Goal: Find specific page/section: Find specific page/section

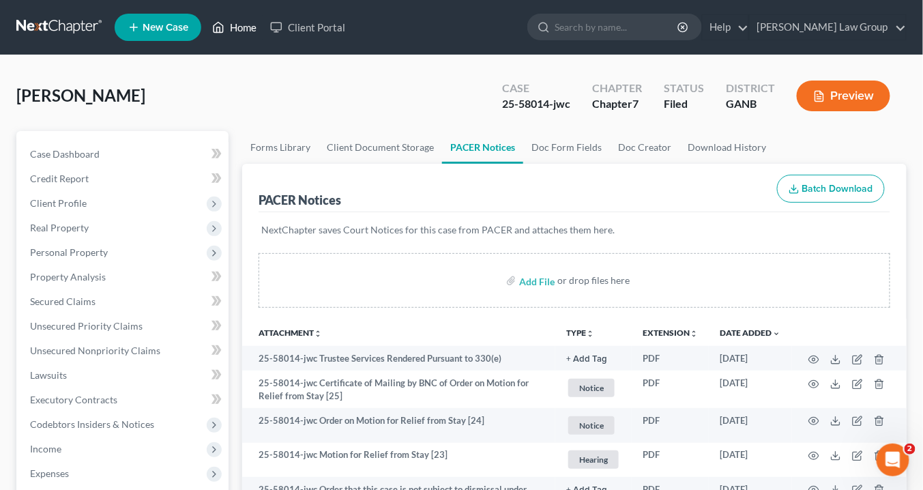
click at [240, 30] on link "Home" at bounding box center [234, 27] width 58 height 25
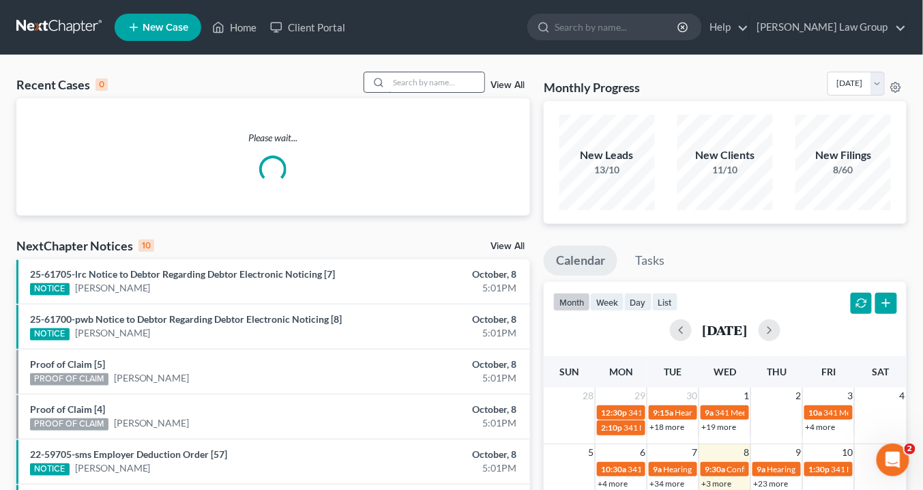
drag, startPoint x: 422, startPoint y: 85, endPoint x: 431, endPoint y: 86, distance: 9.6
click at [426, 85] on input "search" at bounding box center [437, 82] width 96 height 20
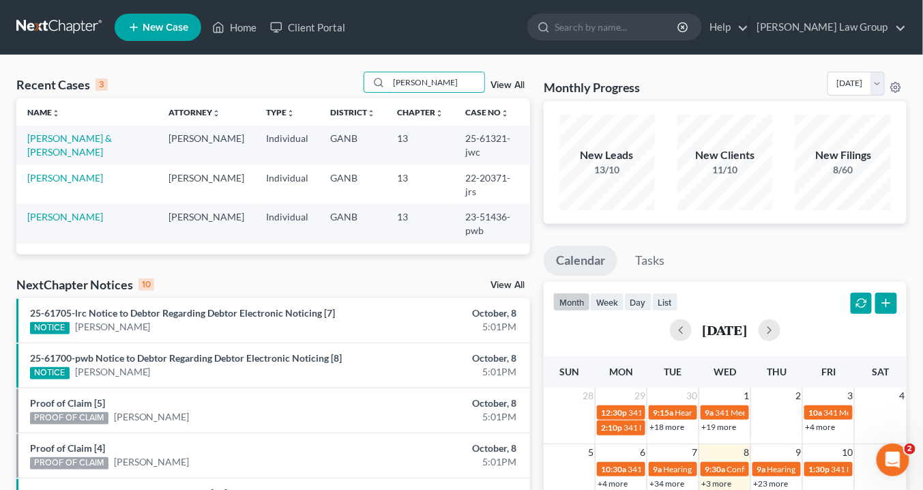
drag, startPoint x: 410, startPoint y: 77, endPoint x: 273, endPoint y: 55, distance: 139.0
click at [265, 55] on main "Recent Cases 3 ashley View All Name unfold_more expand_more expand_less Attorne…" at bounding box center [461, 427] width 923 height 745
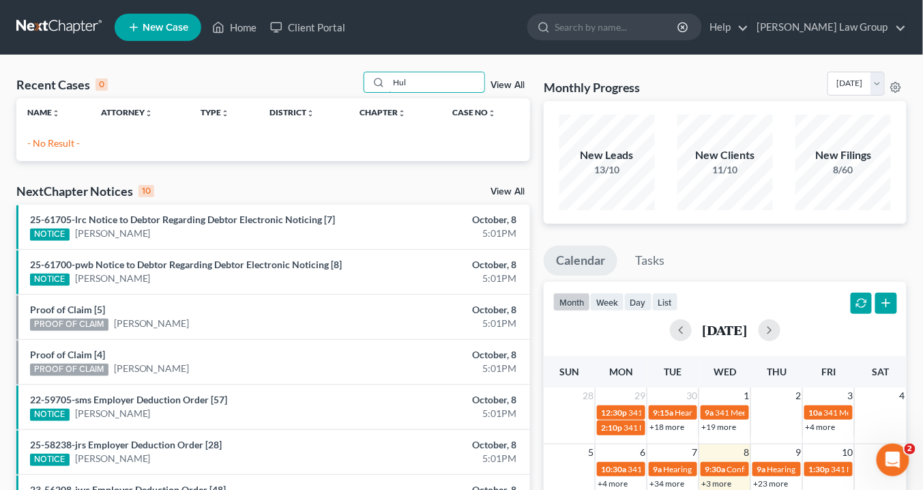
drag, startPoint x: 415, startPoint y: 80, endPoint x: 350, endPoint y: 87, distance: 65.9
click at [344, 81] on div "Recent Cases 0 Hul View All" at bounding box center [273, 85] width 514 height 27
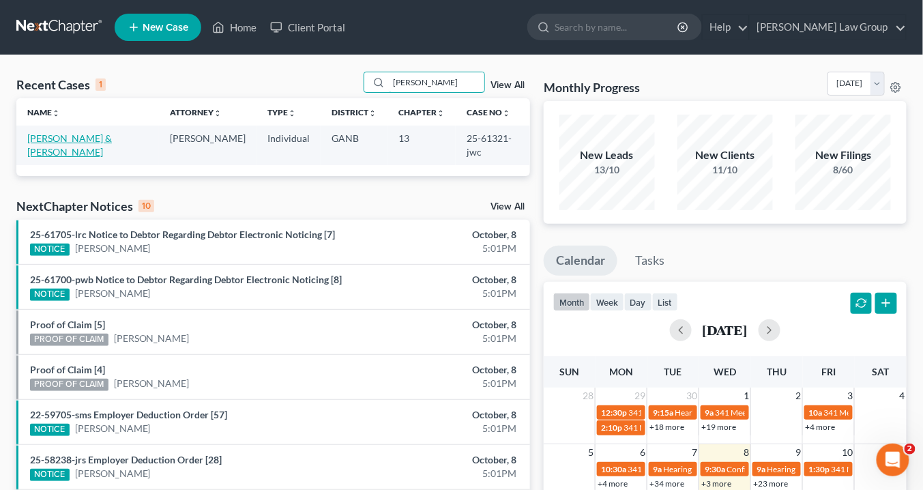
type input "[PERSON_NAME]"
click at [107, 141] on link "[PERSON_NAME] & [PERSON_NAME]" at bounding box center [69, 144] width 85 height 25
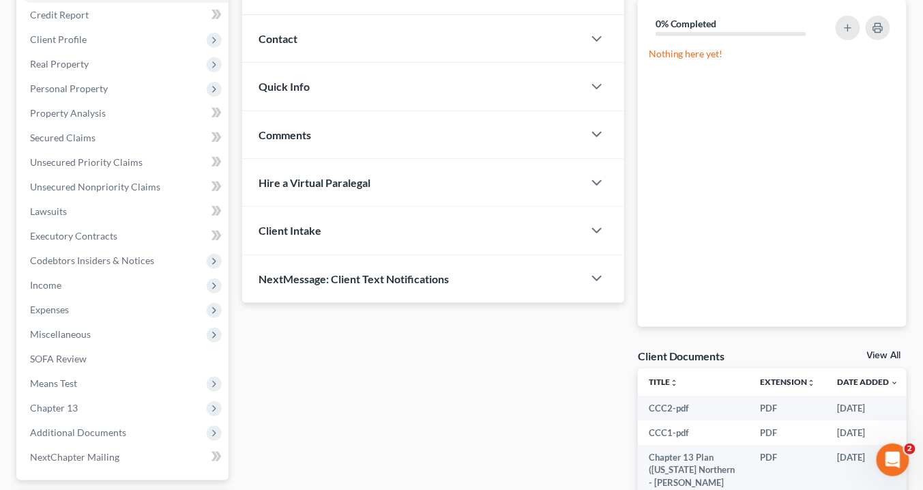
scroll to position [327, 0]
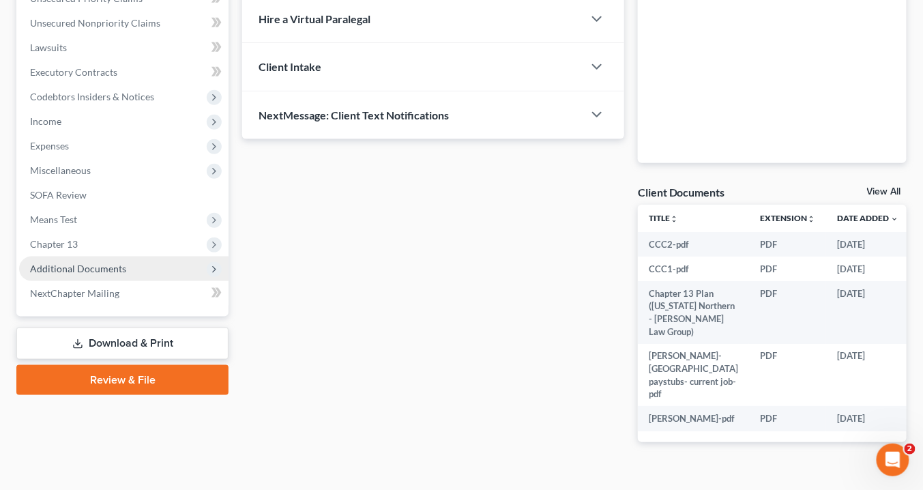
click at [85, 265] on span "Additional Documents" at bounding box center [78, 269] width 96 height 12
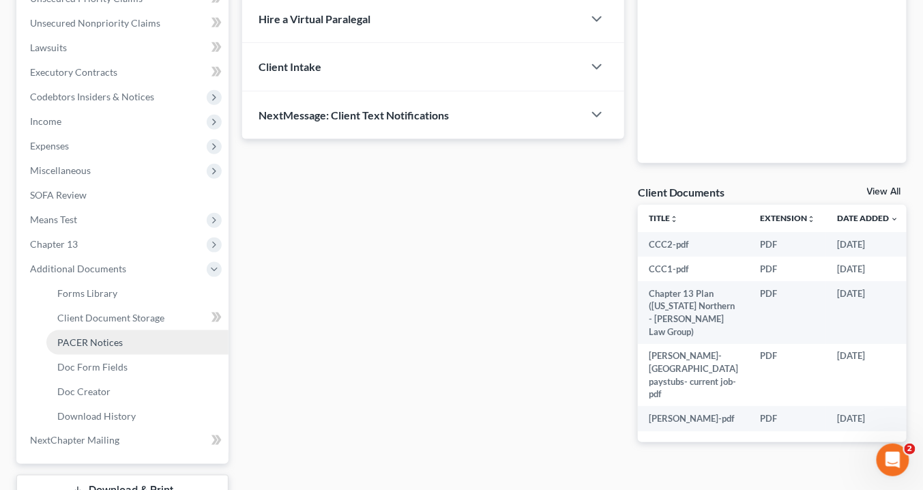
click at [98, 340] on span "PACER Notices" at bounding box center [89, 342] width 65 height 12
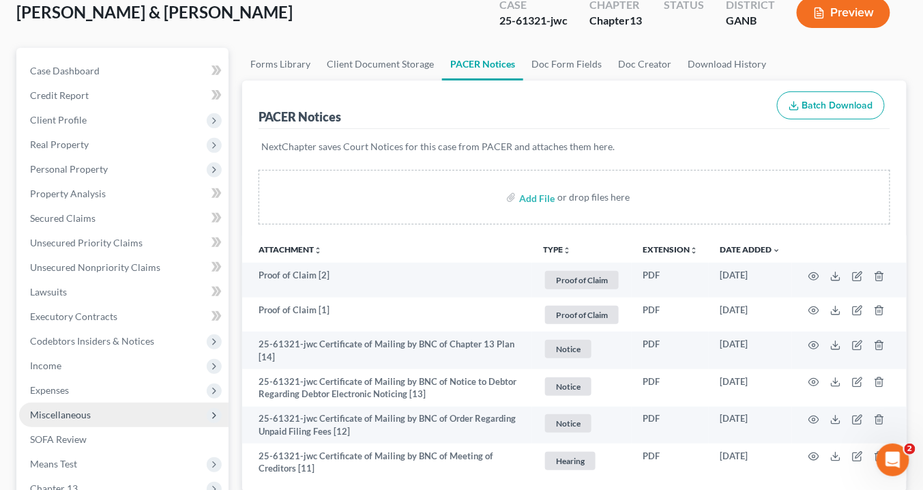
scroll to position [164, 0]
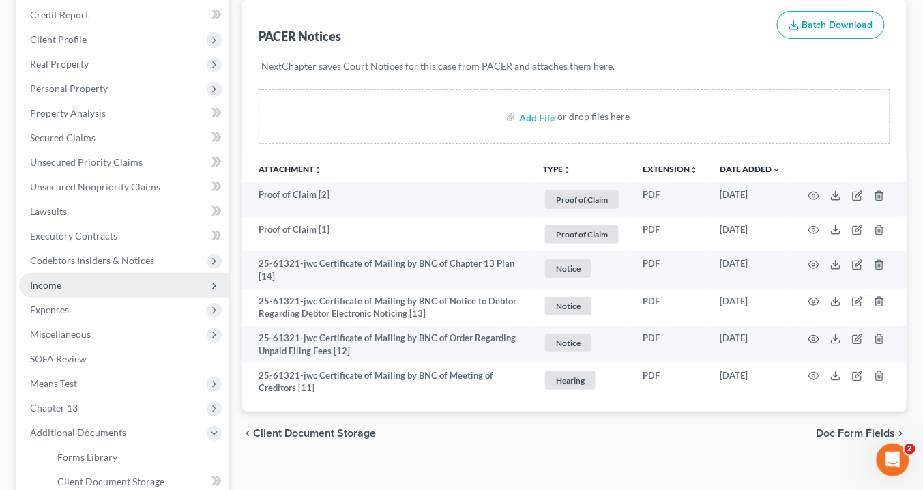
click at [96, 286] on span "Income" at bounding box center [123, 285] width 209 height 25
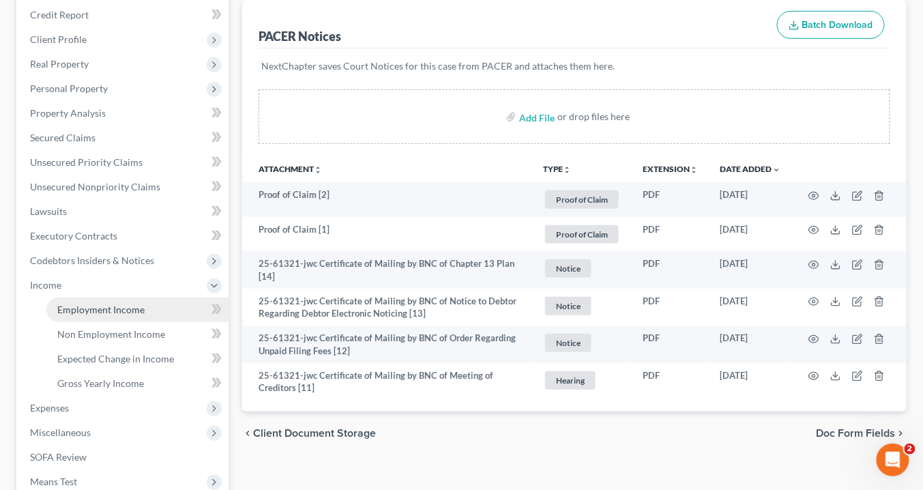
click at [102, 306] on span "Employment Income" at bounding box center [100, 310] width 87 height 12
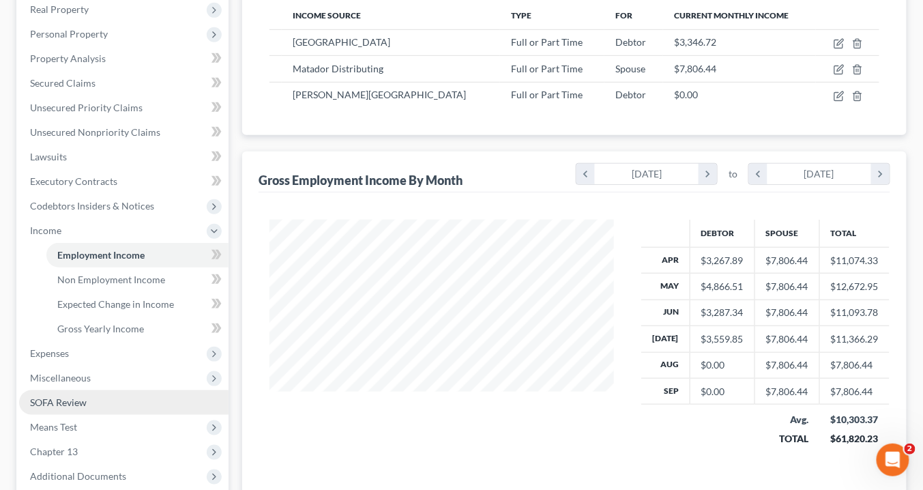
scroll to position [380, 0]
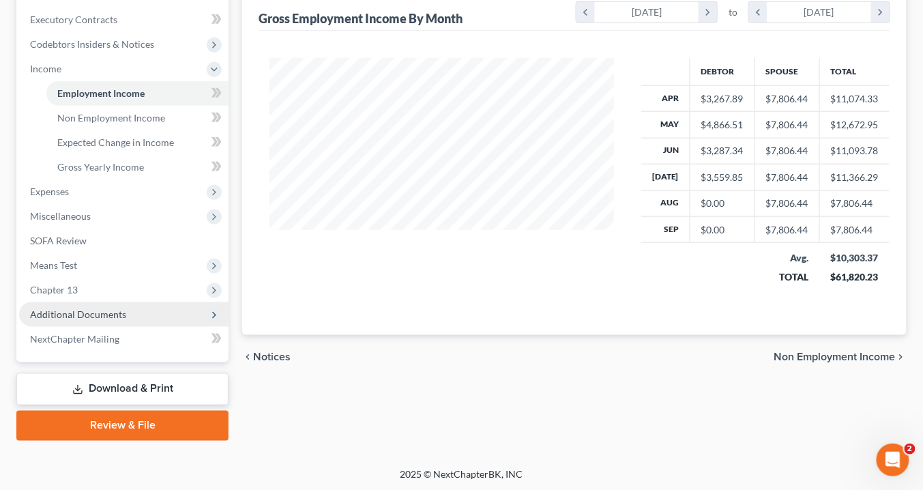
click at [123, 310] on span "Additional Documents" at bounding box center [123, 314] width 209 height 25
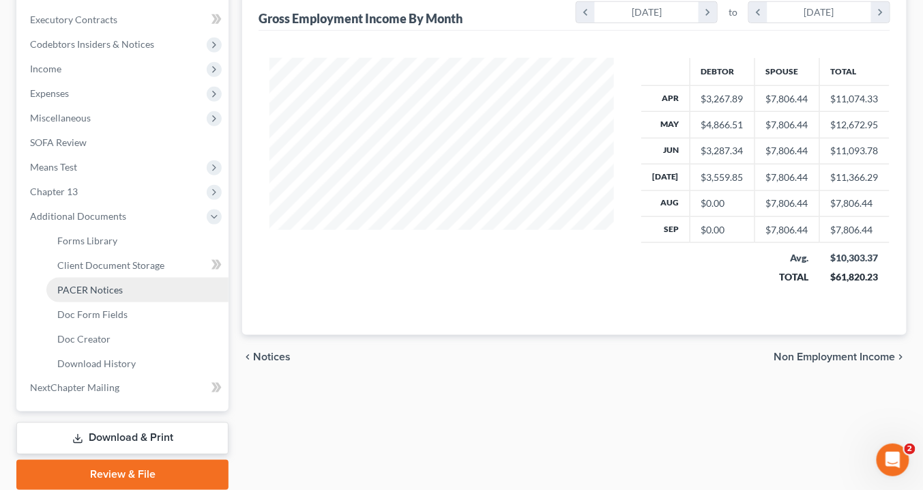
click at [85, 290] on span "PACER Notices" at bounding box center [89, 290] width 65 height 12
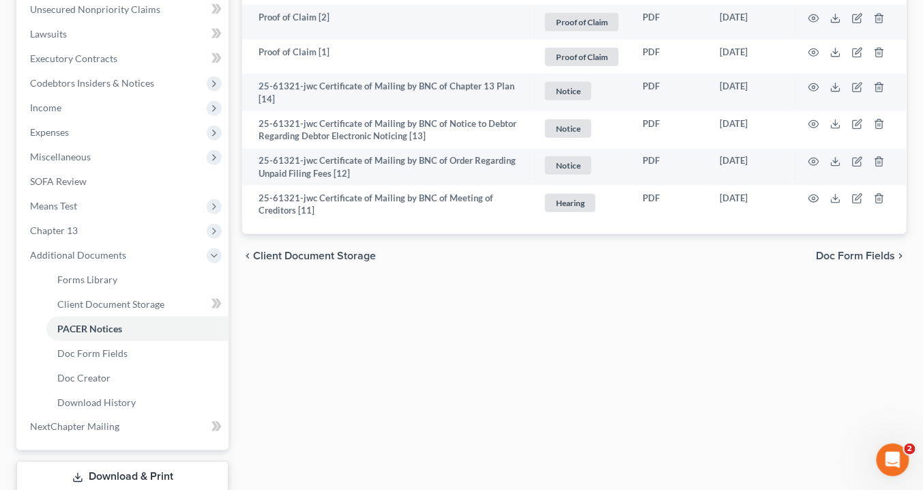
scroll to position [382, 0]
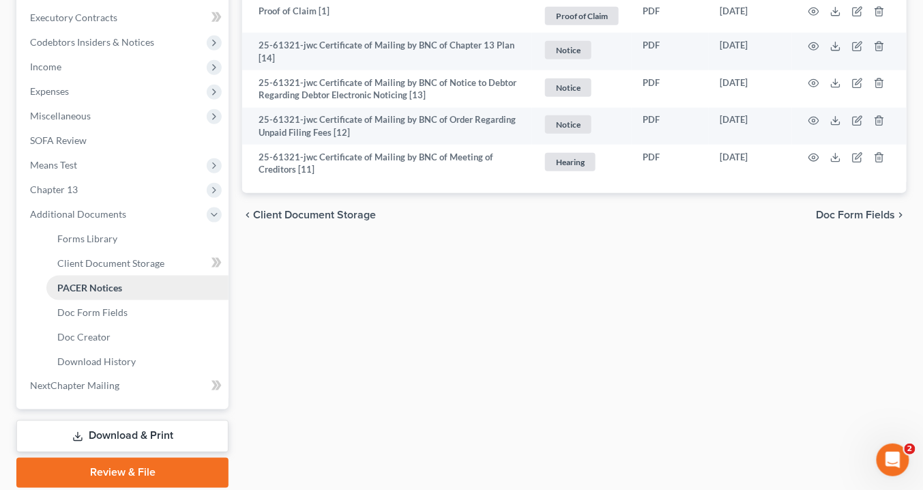
click at [93, 284] on span "PACER Notices" at bounding box center [89, 288] width 65 height 12
click at [88, 286] on span "PACER Notices" at bounding box center [89, 288] width 65 height 12
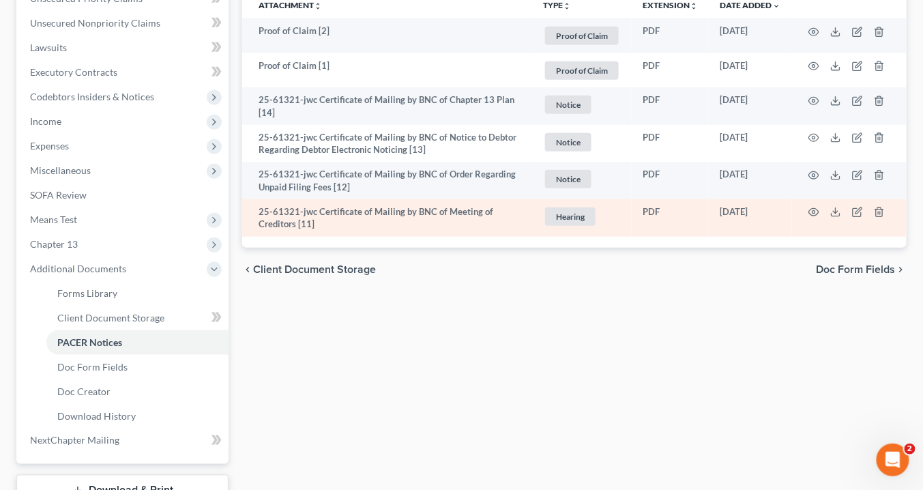
scroll to position [218, 0]
